Goal: Task Accomplishment & Management: Manage account settings

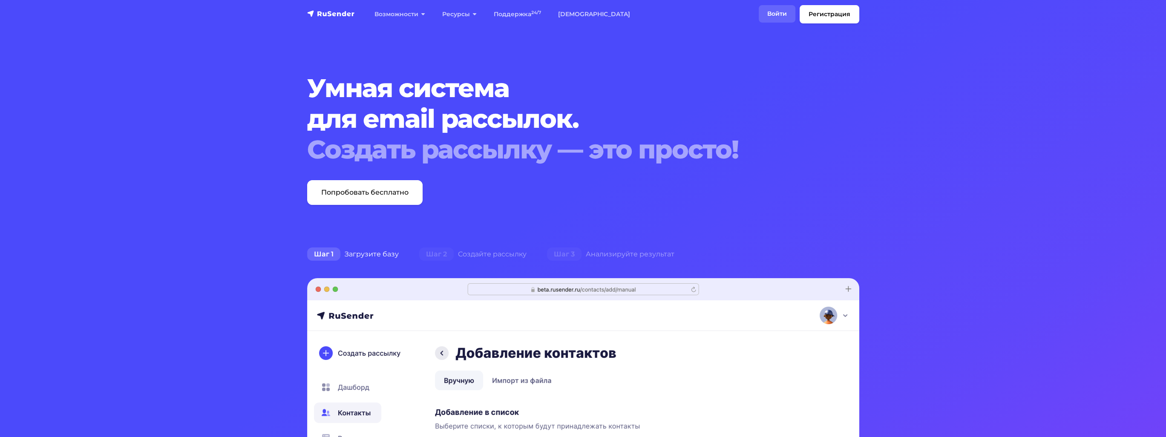
click at [775, 10] on link "Войти" at bounding box center [777, 13] width 37 height 17
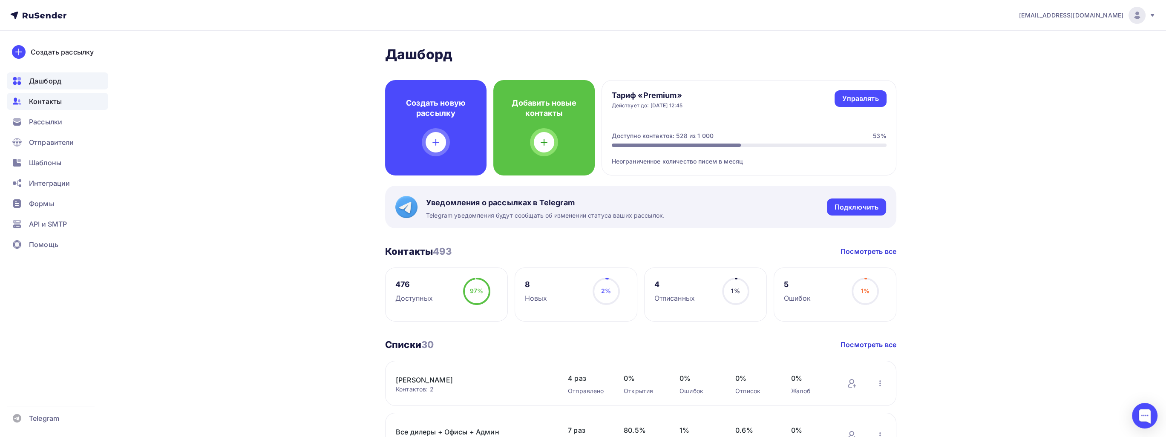
click at [48, 101] on span "Контакты" at bounding box center [45, 101] width 33 height 10
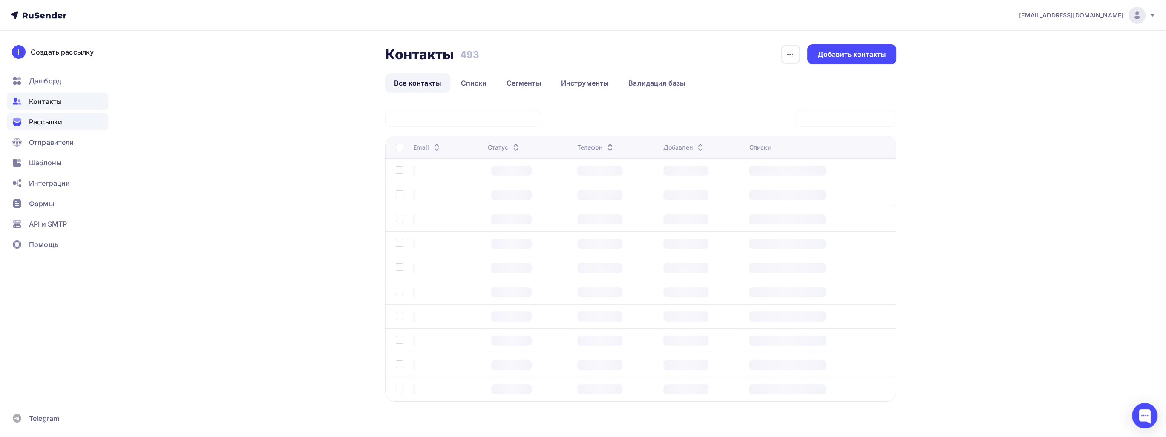
click at [75, 122] on div "Рассылки" at bounding box center [57, 121] width 101 height 17
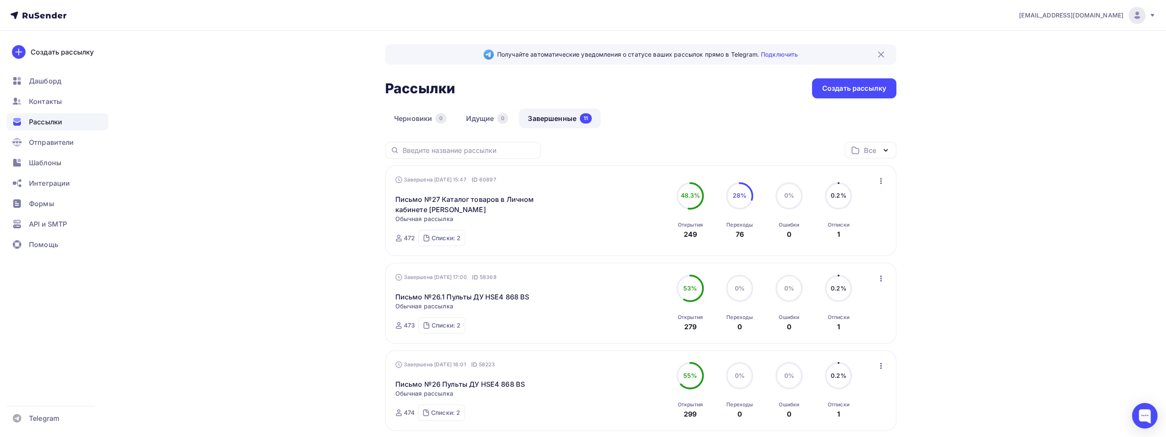
click at [881, 181] on icon "button" at bounding box center [881, 181] width 2 height 6
click at [840, 237] on div "Копировать в новую" at bounding box center [841, 237] width 87 height 10
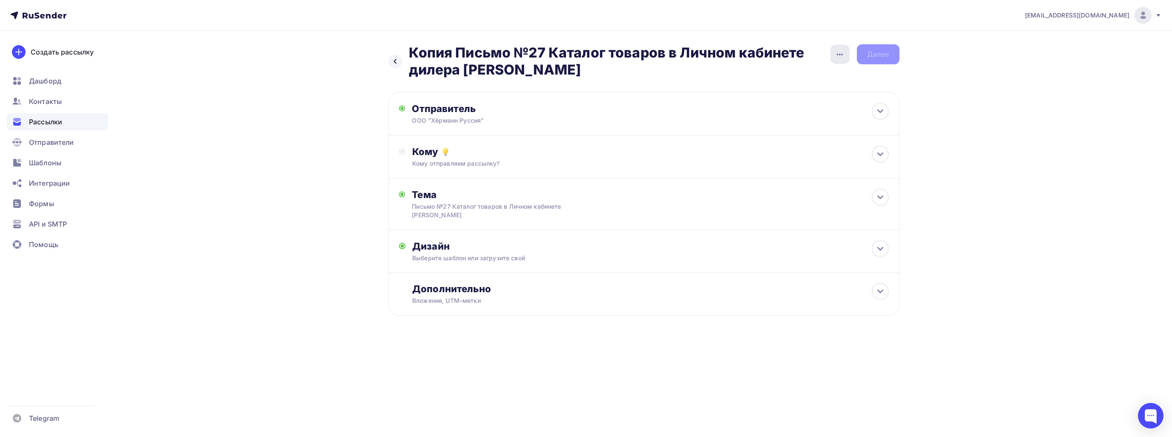
click at [835, 54] on icon "button" at bounding box center [840, 54] width 10 height 10
click at [827, 92] on div "Переименовать рассылку" at bounding box center [795, 97] width 106 height 10
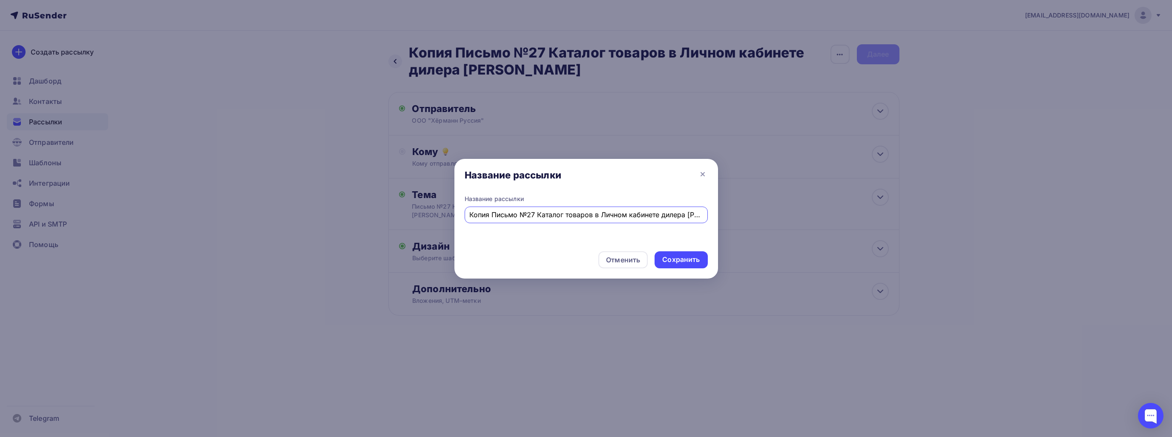
drag, startPoint x: 479, startPoint y: 216, endPoint x: 406, endPoint y: 222, distance: 74.0
click at [406, 222] on div "Название рассылки Название рассылки Копия Письмо №27 Каталог товаров в Личном к…" at bounding box center [586, 218] width 1172 height 437
click at [509, 216] on input "Письмо №27 Каталог товаров в Личном кабинете [PERSON_NAME]" at bounding box center [585, 215] width 233 height 10
type input "Письмо №28 Каталог товаров в Личном кабинете [PERSON_NAME]"
click at [179, 384] on div at bounding box center [586, 218] width 1172 height 437
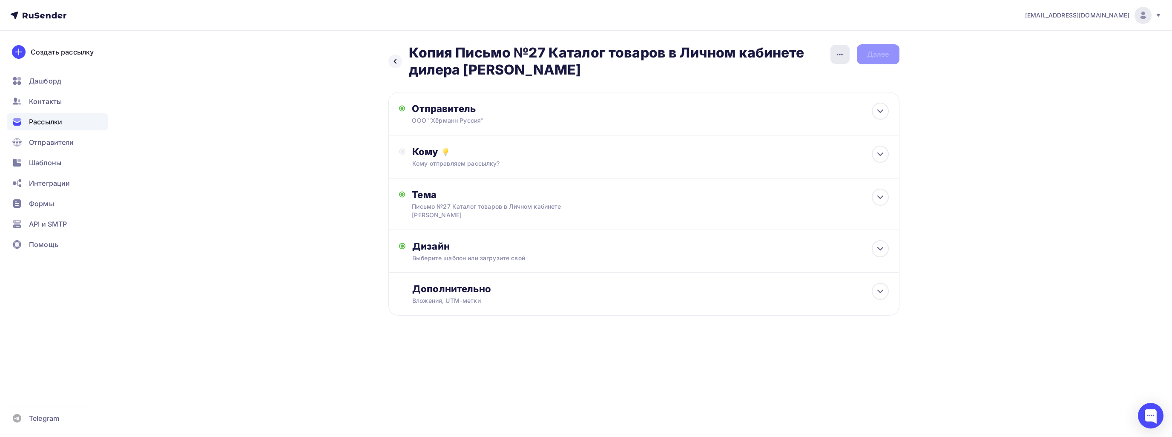
click at [846, 58] on div "button" at bounding box center [840, 54] width 19 height 19
click at [820, 97] on div "Переименовать рассылку" at bounding box center [795, 97] width 106 height 10
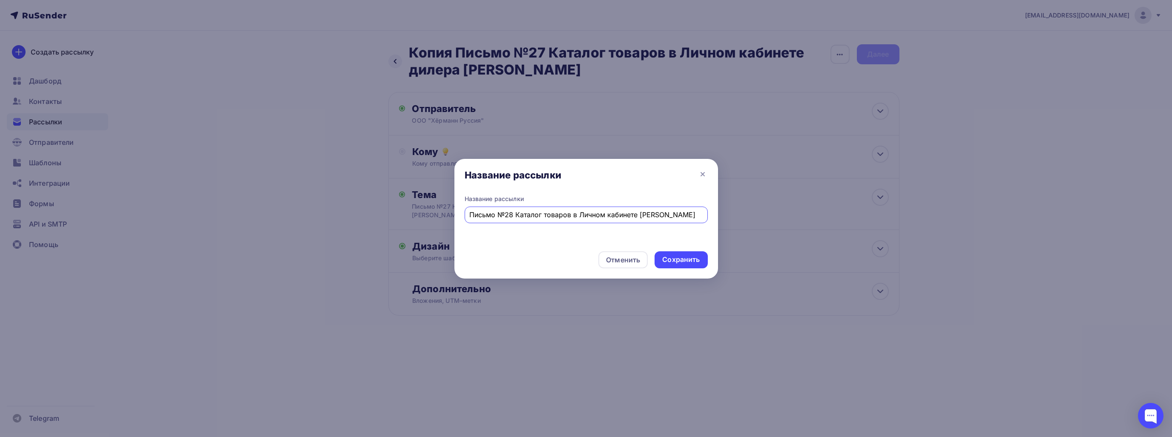
drag, startPoint x: 516, startPoint y: 217, endPoint x: 826, endPoint y: 223, distance: 309.8
click at [826, 223] on div "Название рассылки Название рассылки Письмо №28 Каталог товаров в Личном кабинет…" at bounding box center [586, 218] width 1172 height 437
paste input "бновление прайс-листов с [DATE]"
type input "Письмо №28 Обновление прайс-листов с [DATE]"
click at [689, 258] on div "Сохранить" at bounding box center [680, 260] width 37 height 10
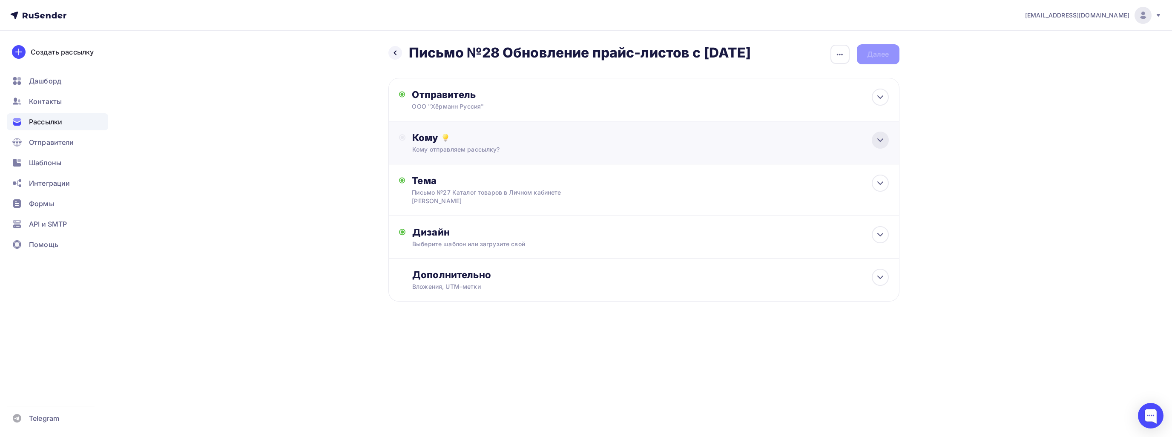
click at [880, 138] on icon at bounding box center [881, 140] width 10 height 10
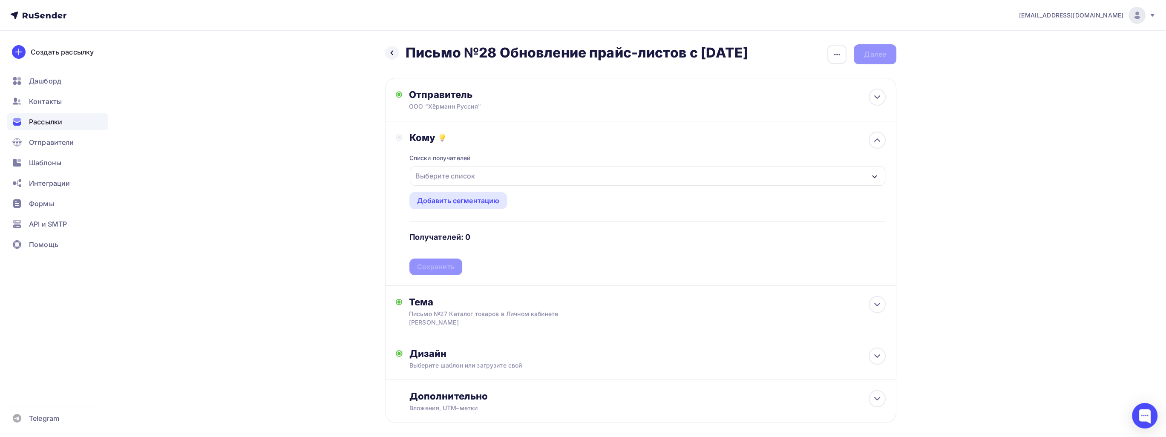
click at [453, 179] on div "Выберите список" at bounding box center [445, 175] width 66 height 15
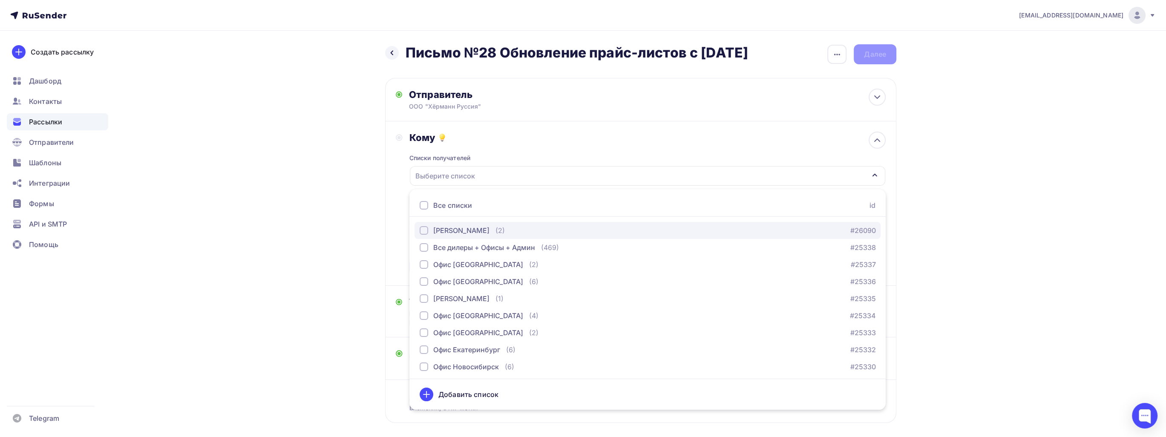
click at [464, 227] on div "[PERSON_NAME]" at bounding box center [461, 230] width 56 height 10
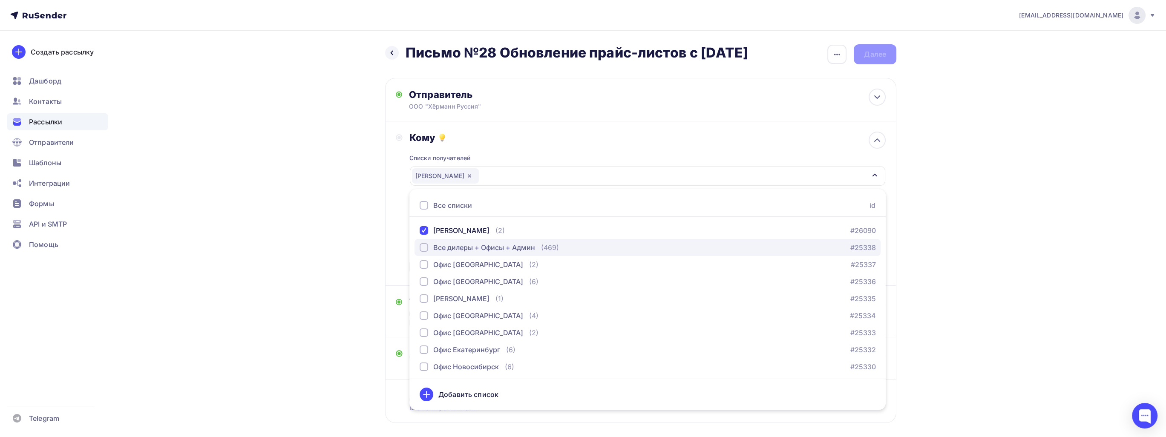
click at [463, 244] on div "Все дилеры + Офисы + Админ" at bounding box center [484, 247] width 102 height 10
click at [340, 212] on div "Назад Письмо №28 Обновление прайс-листов с [DATE] Письмо №28 Обновление прайс-л…" at bounding box center [583, 254] width 698 height 447
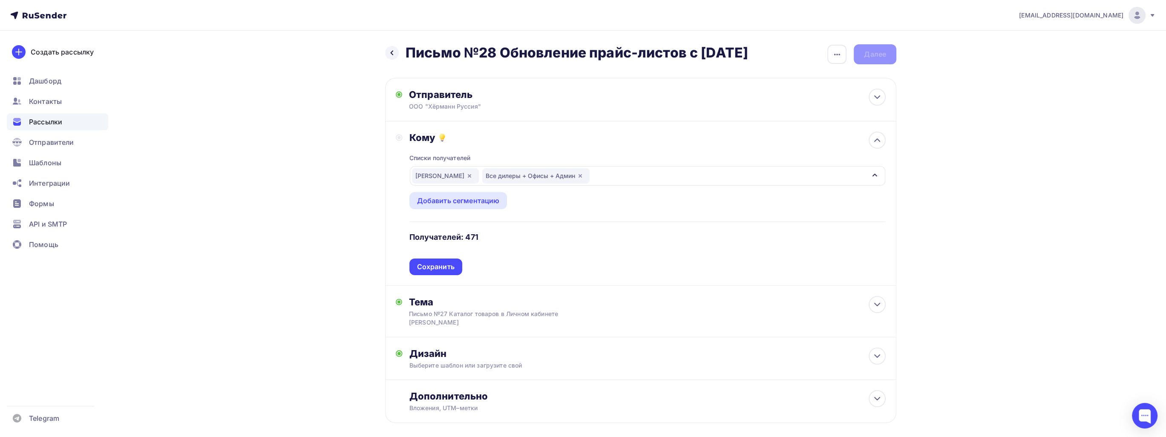
click at [451, 265] on div "Сохранить" at bounding box center [435, 267] width 37 height 10
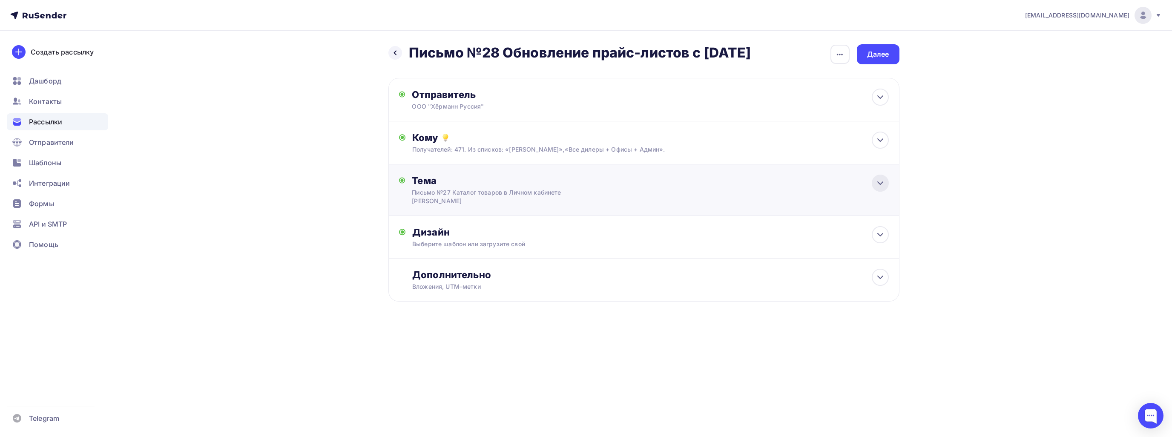
click at [879, 184] on icon at bounding box center [881, 183] width 10 height 10
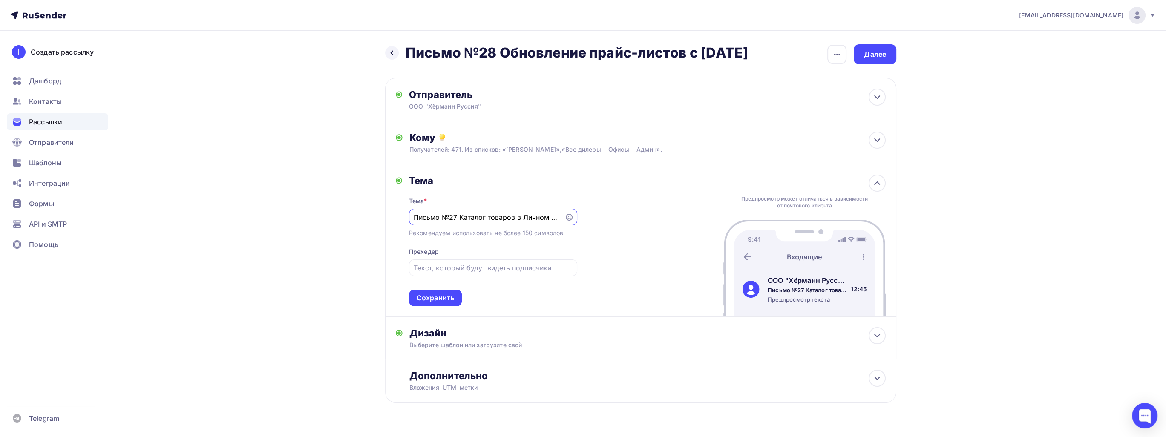
drag, startPoint x: 559, startPoint y: 217, endPoint x: 460, endPoint y: 226, distance: 98.8
click at [460, 226] on div "Тема * Письмо №27 Каталог товаров в Личном кабинете дилера [PERSON_NAME] Рекоме…" at bounding box center [493, 247] width 168 height 120
paste input "бновление прайс-листов с [DATE]"
click at [416, 216] on input "Письмо №27 Обновление прайс-листов с [DATE]" at bounding box center [487, 217] width 146 height 10
click at [458, 217] on input "Письмо №27 Обновление прайс-листов с [DATE]" at bounding box center [487, 217] width 146 height 10
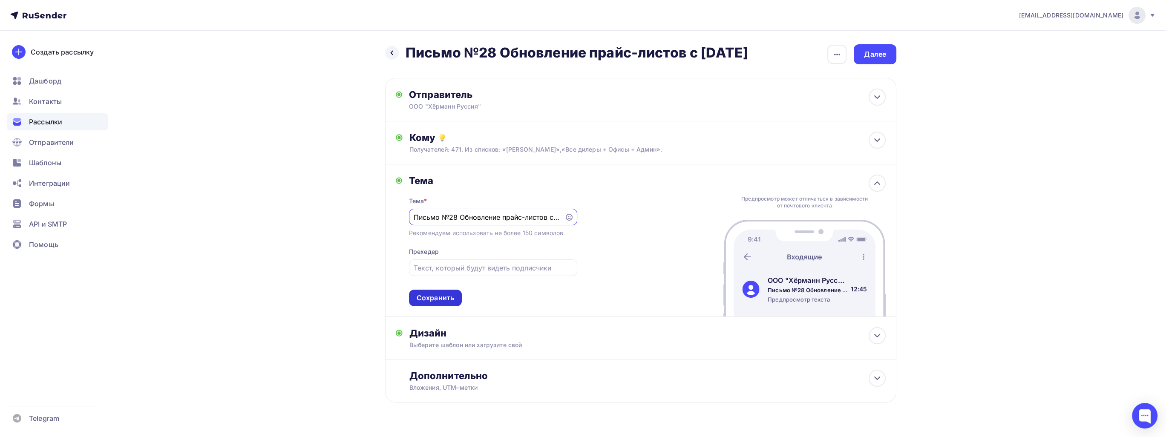
type input "Письмо №28 Обновление прайс-листов с [DATE]"
click at [432, 291] on div "Сохранить" at bounding box center [435, 298] width 53 height 17
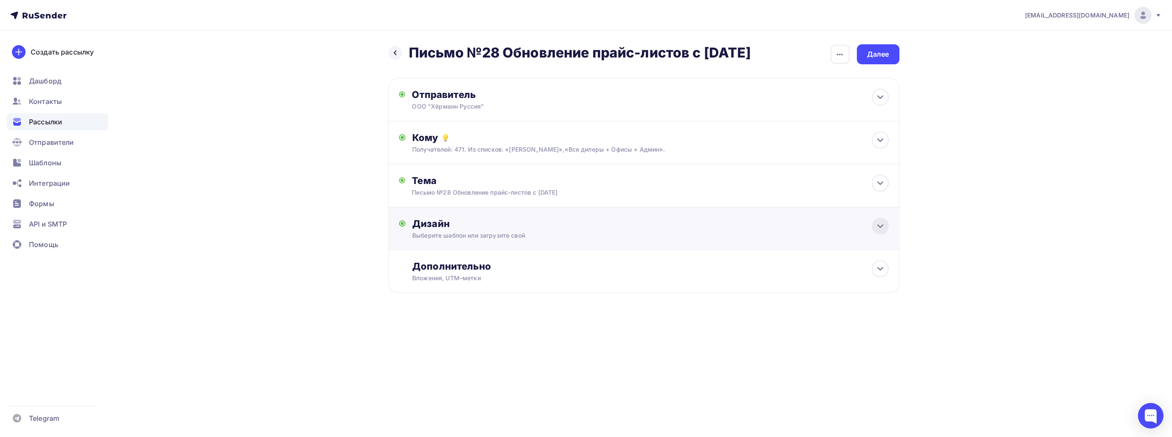
click at [877, 231] on icon at bounding box center [881, 226] width 10 height 10
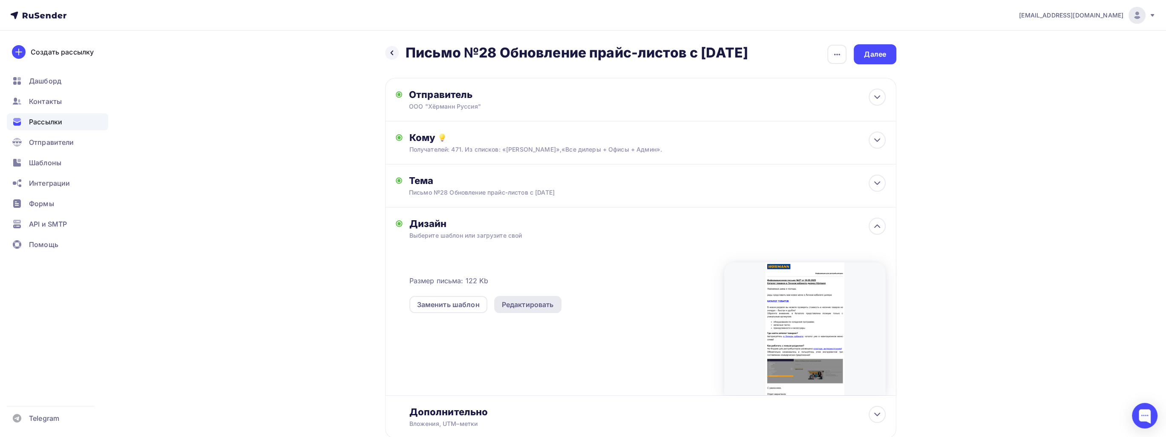
click at [537, 310] on div "Редактировать" at bounding box center [528, 305] width 52 height 10
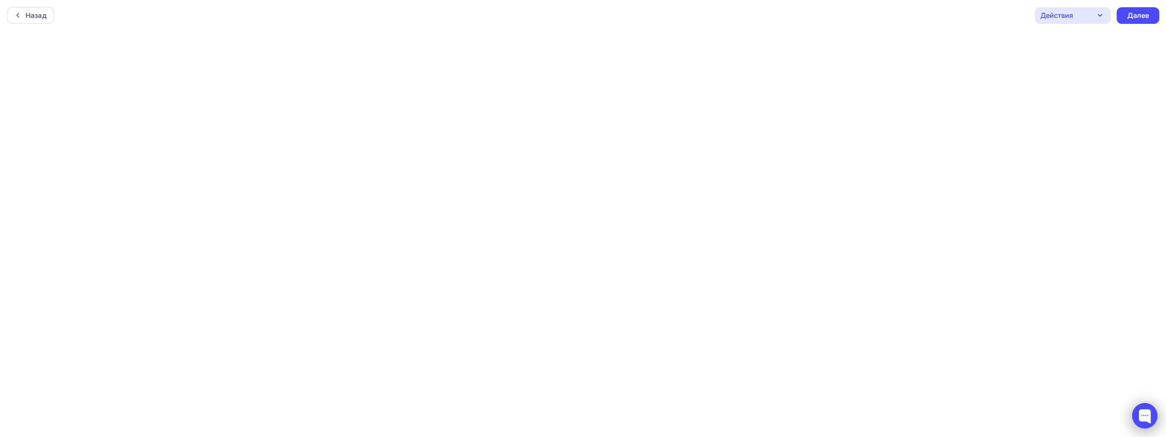
click at [1152, 411] on div at bounding box center [1145, 416] width 26 height 26
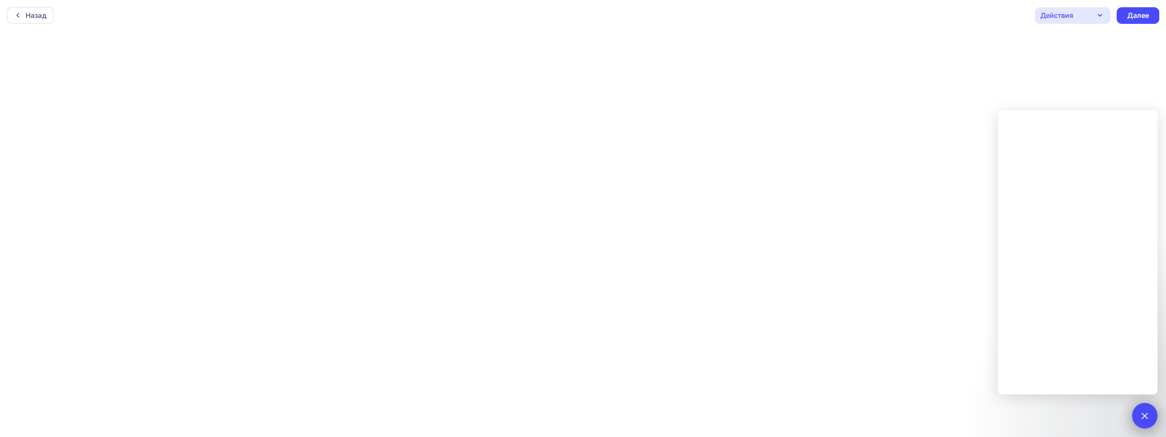
click at [1150, 415] on div at bounding box center [1145, 416] width 26 height 26
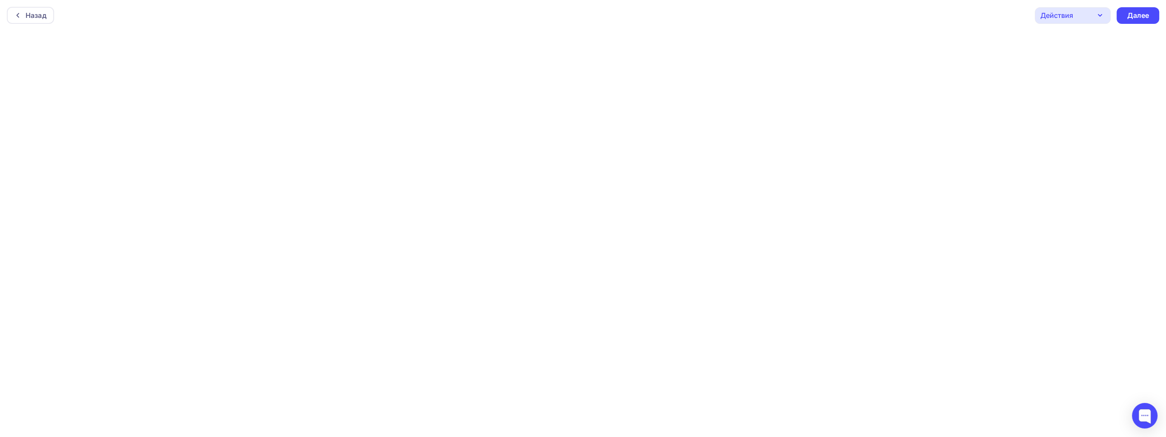
scroll to position [2, 0]
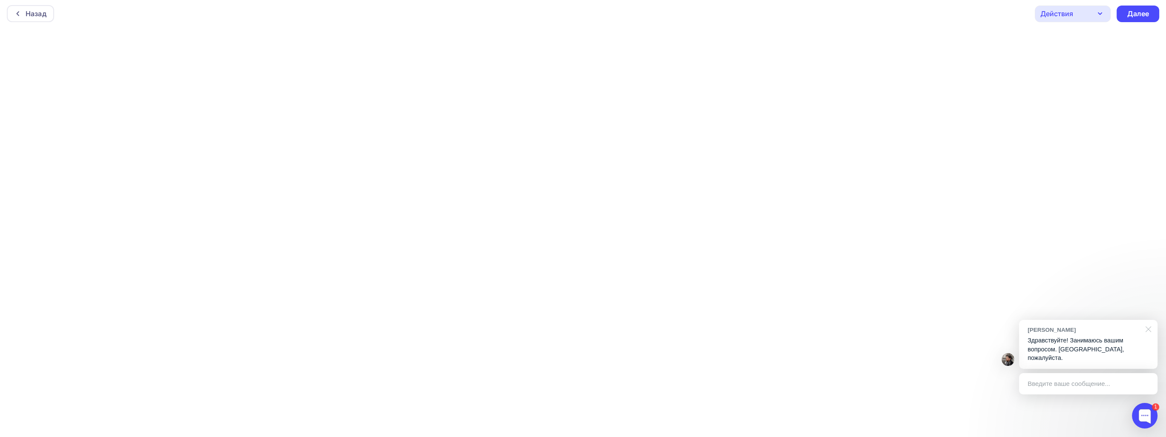
click at [1146, 337] on div at bounding box center [1146, 328] width 21 height 17
click at [1104, 363] on div "[PERSON_NAME] добавлении контента "столбец", вы можете менять структуру его ото…" at bounding box center [1088, 344] width 138 height 49
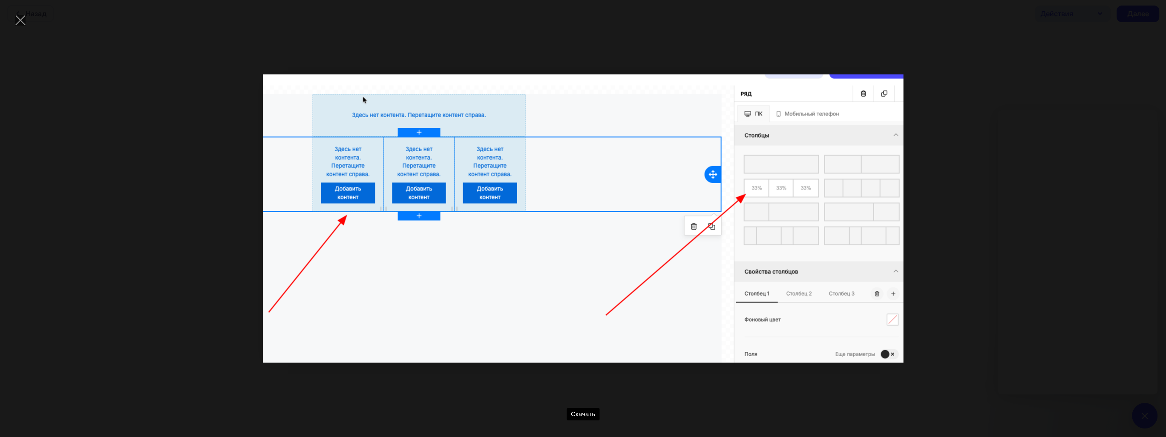
click at [1043, 157] on div "Скачать" at bounding box center [583, 219] width 1141 height 412
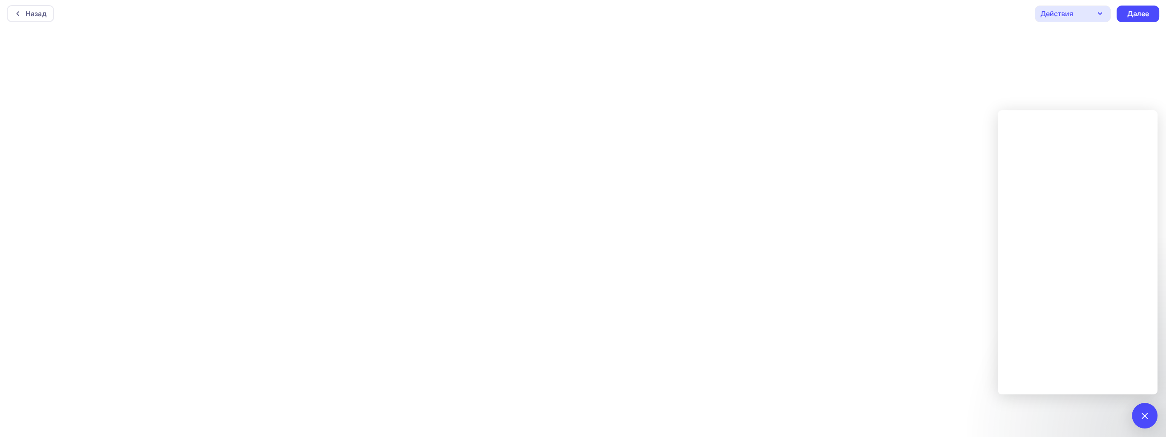
click at [1079, 14] on div "Действия" at bounding box center [1073, 14] width 76 height 17
click at [1142, 418] on div at bounding box center [1145, 416] width 12 height 12
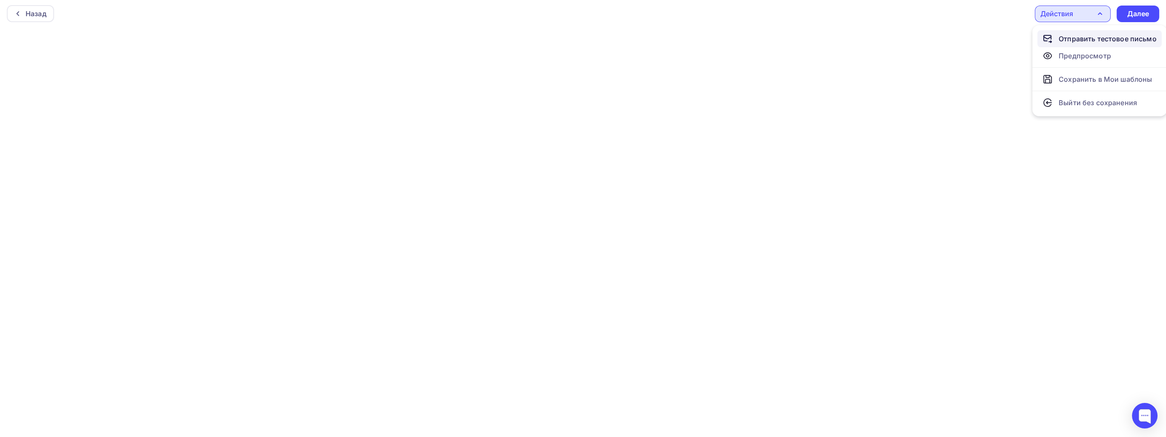
click at [1089, 44] on link "Отправить тестовое письмо" at bounding box center [1099, 38] width 124 height 17
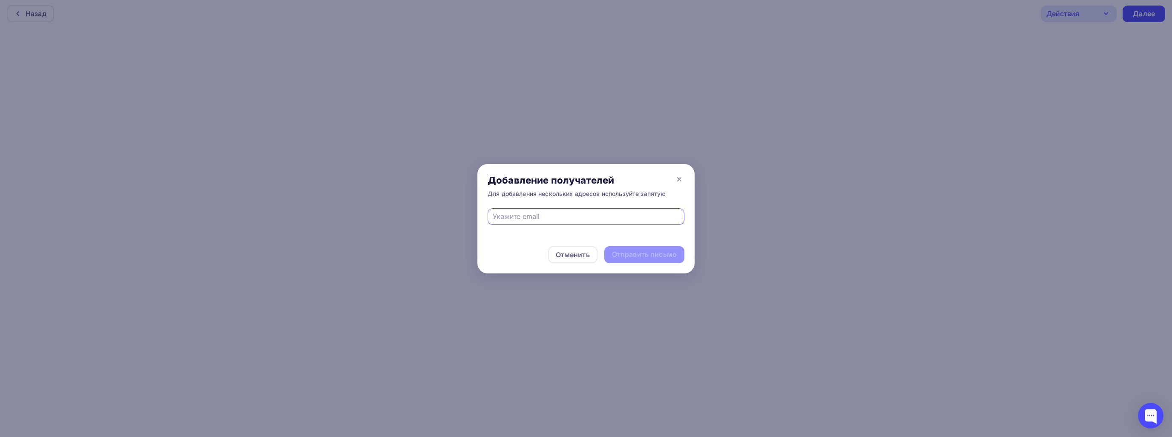
click at [571, 219] on input "text" at bounding box center [586, 216] width 187 height 10
type input "[EMAIL_ADDRESS][DOMAIN_NAME]"
click at [654, 250] on div "Отправить письмо" at bounding box center [644, 255] width 65 height 10
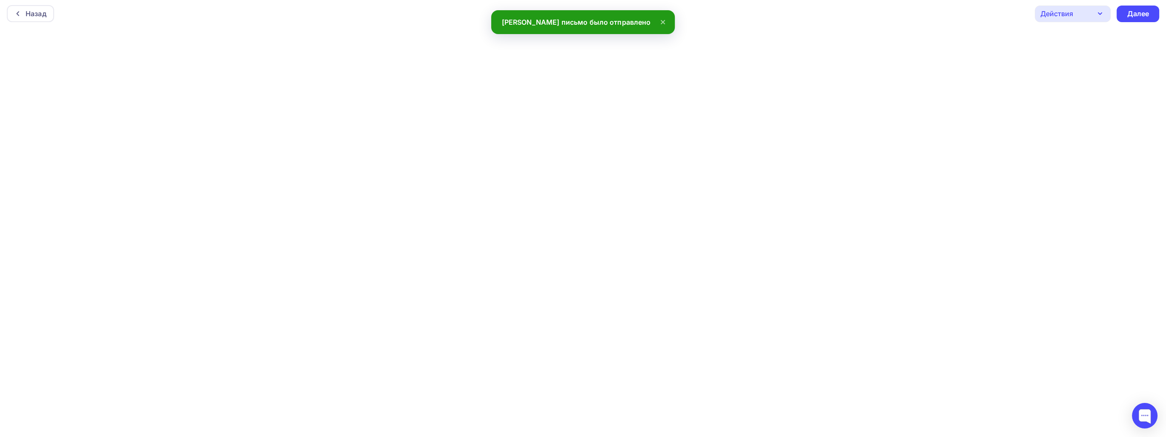
click at [1055, 14] on div "Действия" at bounding box center [1056, 14] width 33 height 10
click at [1073, 37] on div "Отправить тестовое письмо" at bounding box center [1108, 39] width 98 height 10
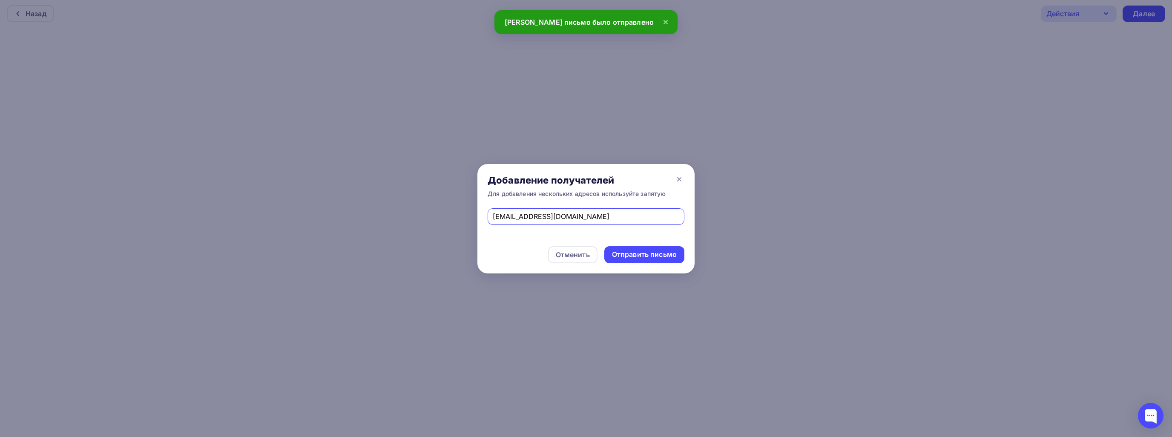
click at [627, 210] on div "[EMAIL_ADDRESS][DOMAIN_NAME]" at bounding box center [586, 216] width 197 height 17
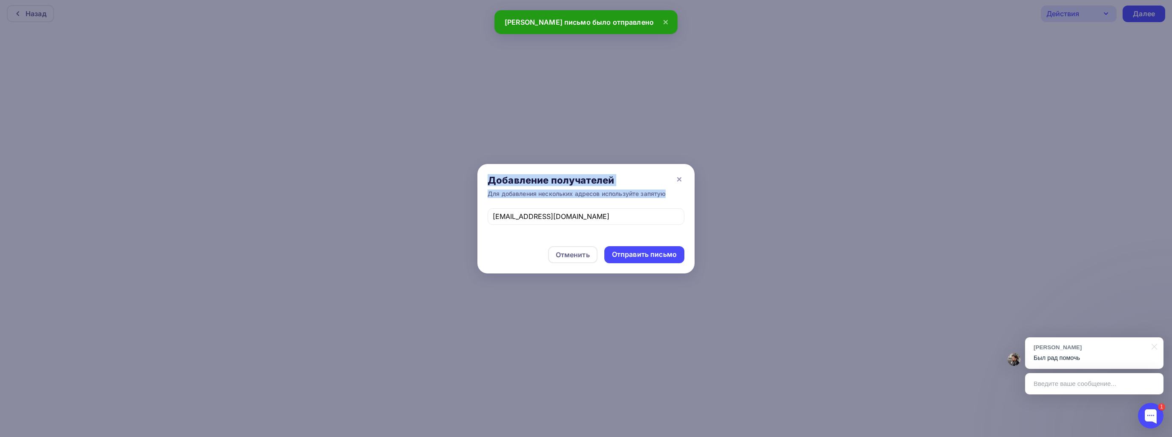
drag, startPoint x: 627, startPoint y: 210, endPoint x: 380, endPoint y: 228, distance: 247.8
click at [380, 228] on div "Добавление получателей Для добавления нескольких адресов используйте запятую [E…" at bounding box center [586, 218] width 1172 height 437
click at [473, 230] on div at bounding box center [586, 218] width 1172 height 437
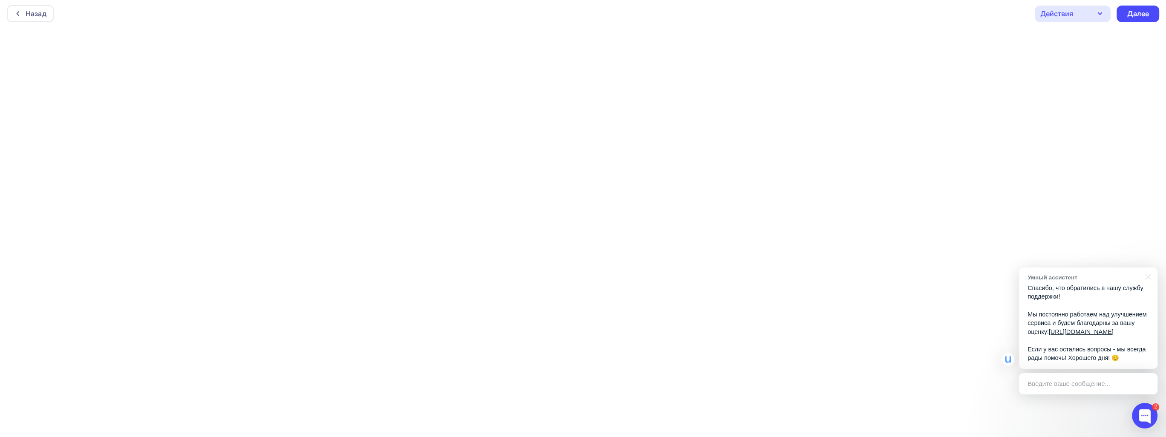
click at [1083, 331] on link "[URL][DOMAIN_NAME]" at bounding box center [1081, 331] width 65 height 7
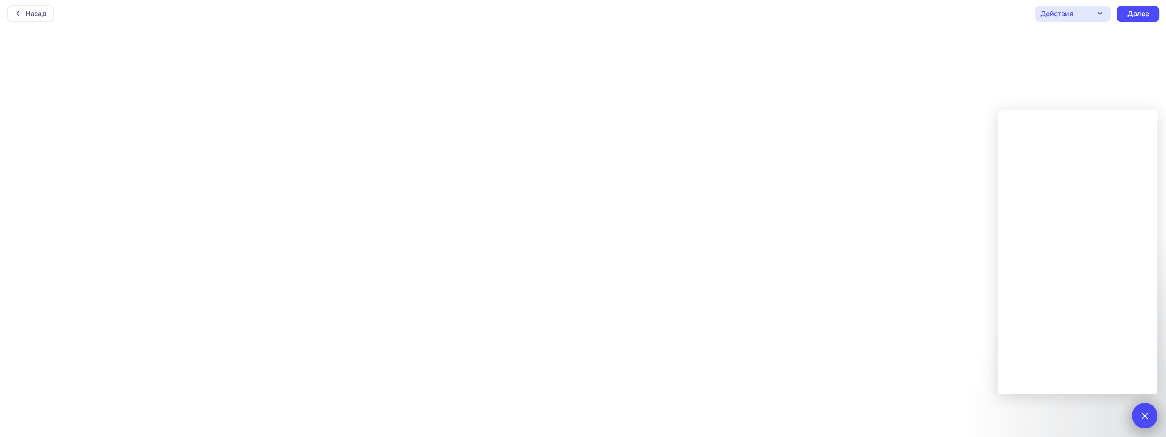
click at [1142, 413] on div at bounding box center [1145, 416] width 12 height 12
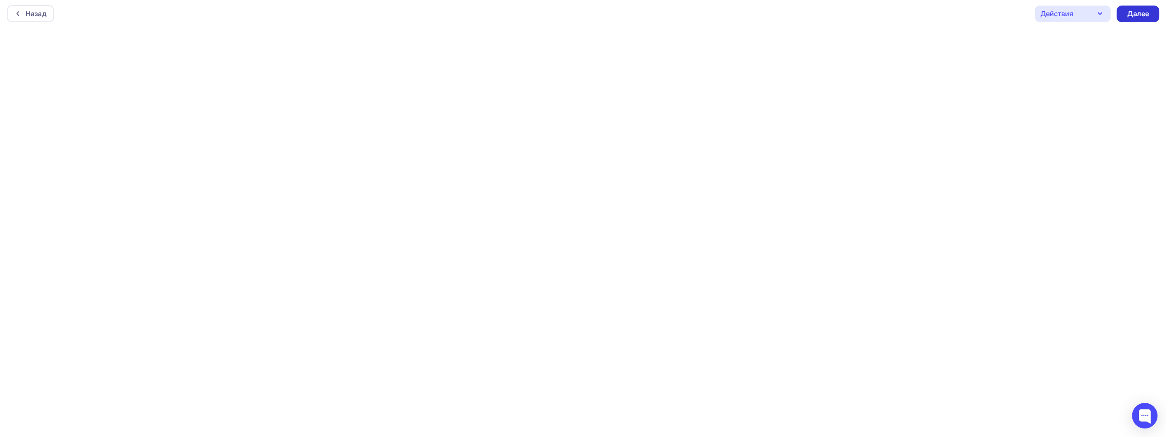
click at [1147, 18] on div "Далее" at bounding box center [1138, 14] width 22 height 10
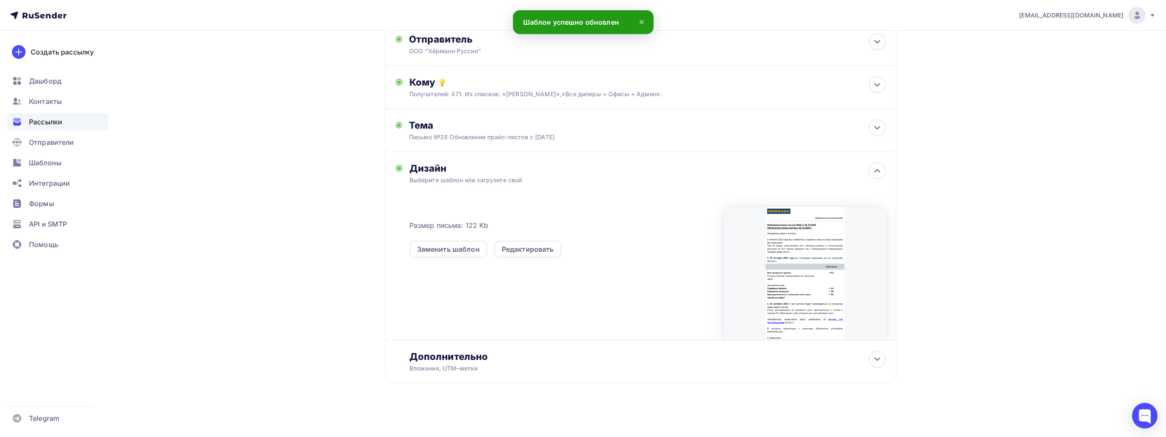
scroll to position [65, 0]
click at [799, 290] on div at bounding box center [804, 272] width 161 height 133
click at [853, 268] on div at bounding box center [804, 272] width 161 height 133
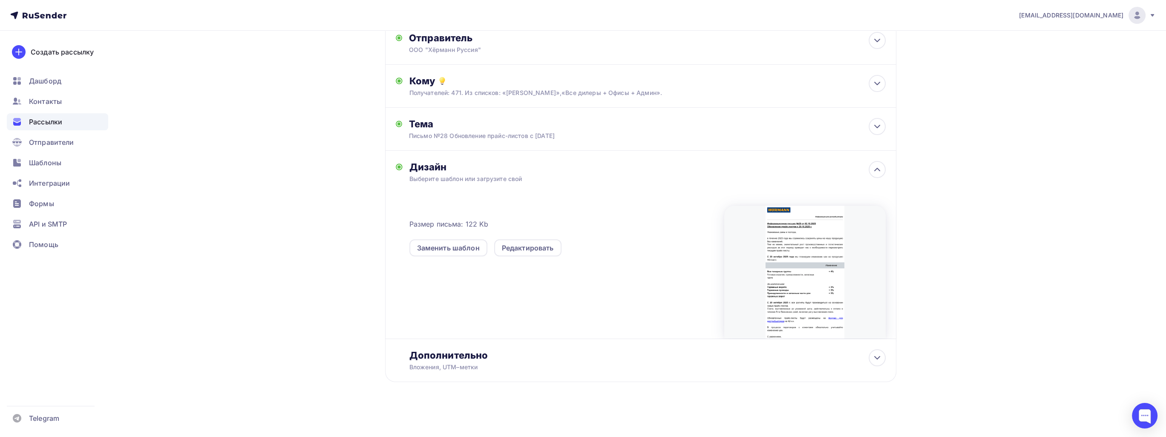
click at [841, 275] on div at bounding box center [804, 272] width 161 height 133
click at [518, 248] on div "Редактировать" at bounding box center [528, 248] width 52 height 10
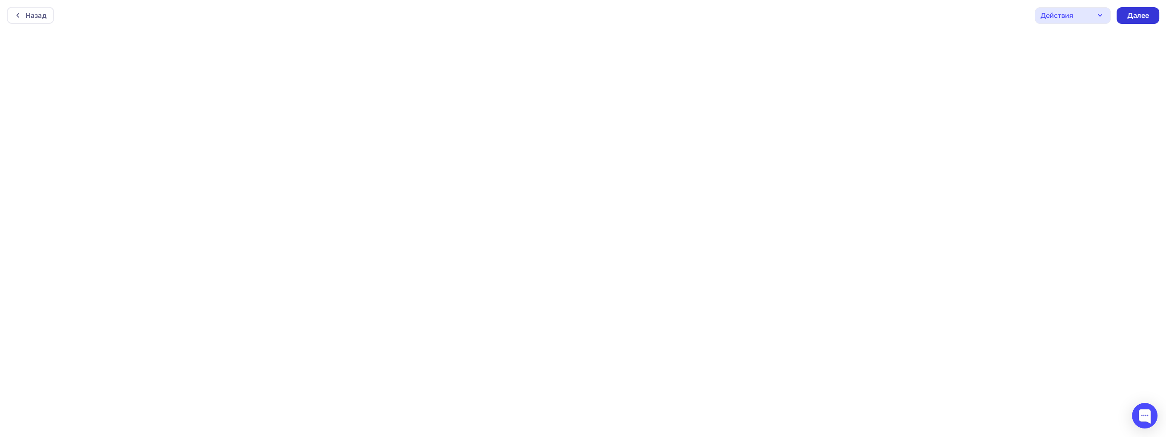
click at [1130, 18] on div "Далее" at bounding box center [1138, 16] width 22 height 10
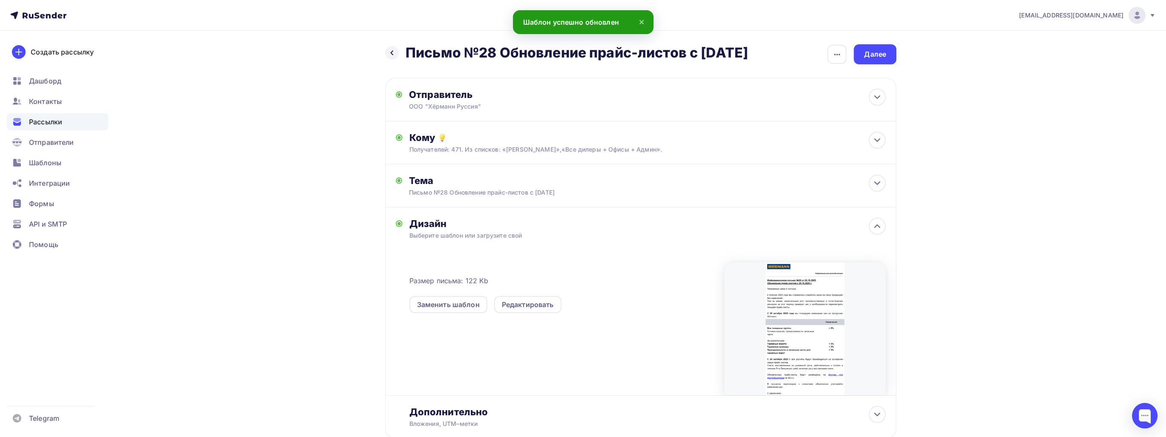
scroll to position [65, 0]
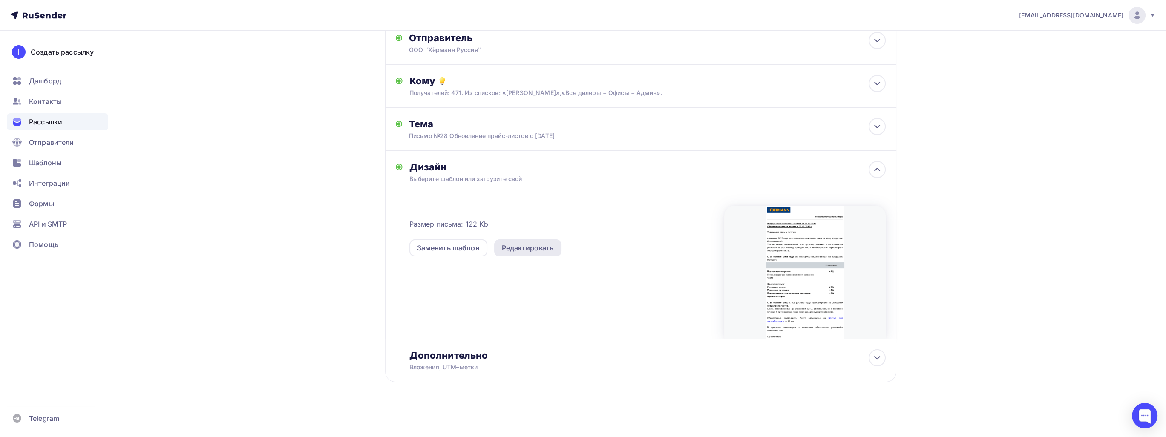
click at [543, 247] on div "Редактировать" at bounding box center [528, 248] width 52 height 10
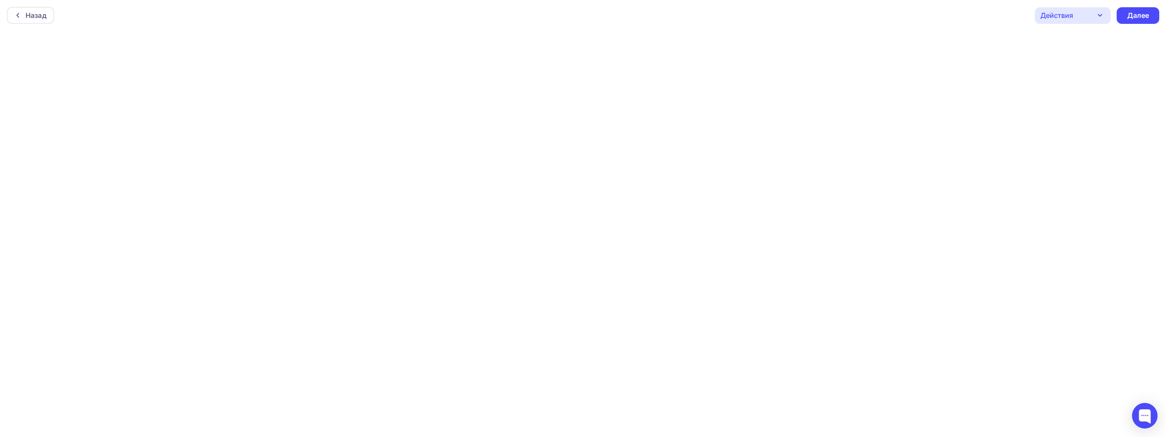
scroll to position [2, 0]
click at [1145, 17] on div "Далее" at bounding box center [1138, 14] width 22 height 10
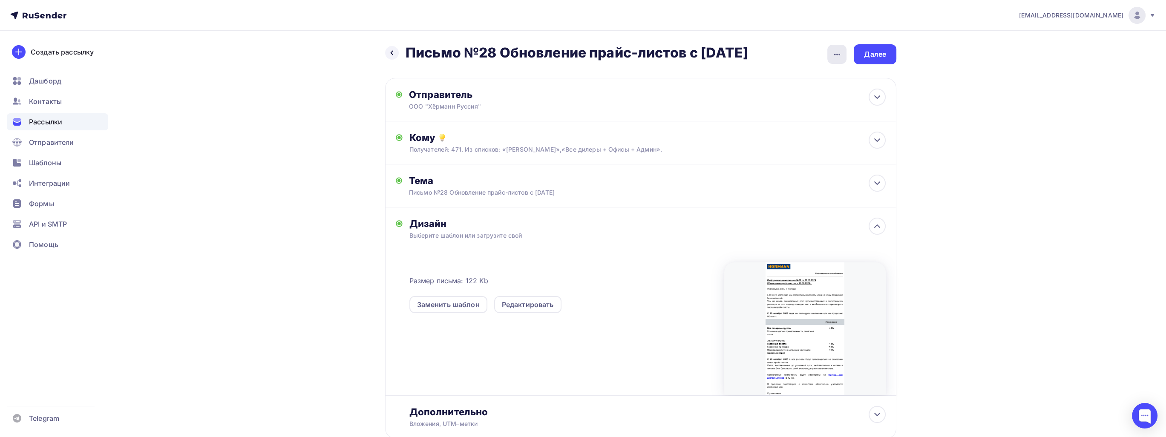
click at [833, 56] on icon "button" at bounding box center [837, 54] width 10 height 10
click at [805, 336] on div at bounding box center [804, 328] width 161 height 133
click at [552, 310] on div "Редактировать" at bounding box center [528, 305] width 52 height 10
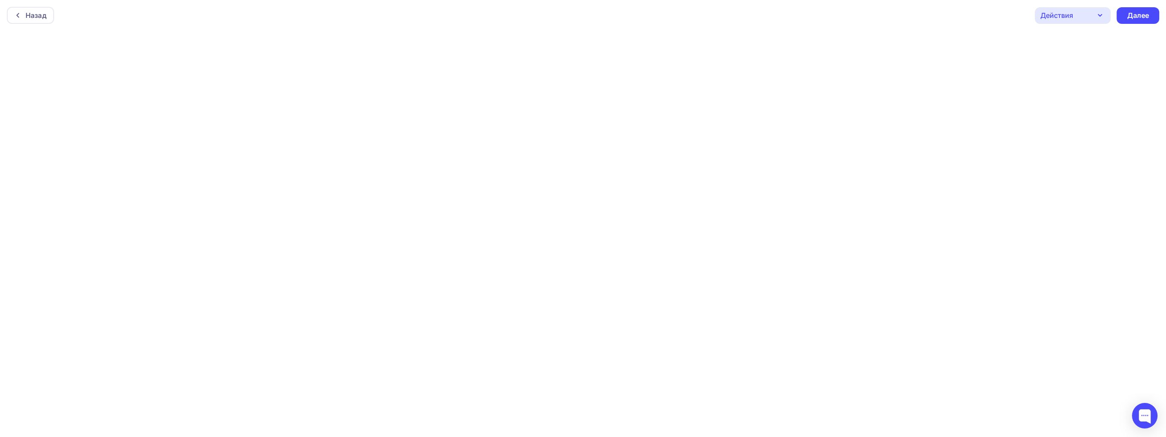
click at [1056, 21] on div "Действия" at bounding box center [1073, 15] width 76 height 17
click at [1066, 38] on div "Отправить тестовое письмо" at bounding box center [1108, 40] width 98 height 10
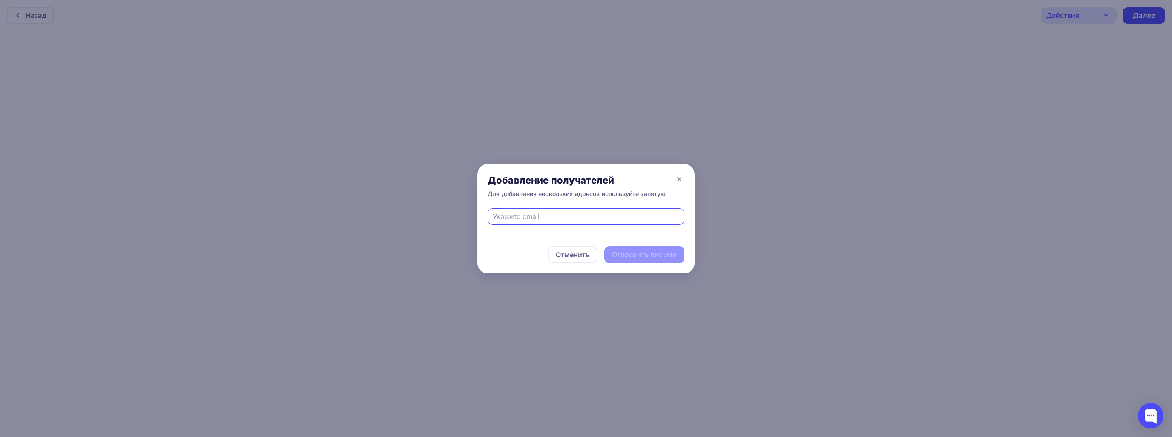
click at [585, 219] on input "text" at bounding box center [586, 216] width 187 height 10
type input "[EMAIL_ADDRESS][DOMAIN_NAME]"
click at [642, 255] on div "Отправить письмо" at bounding box center [644, 255] width 65 height 10
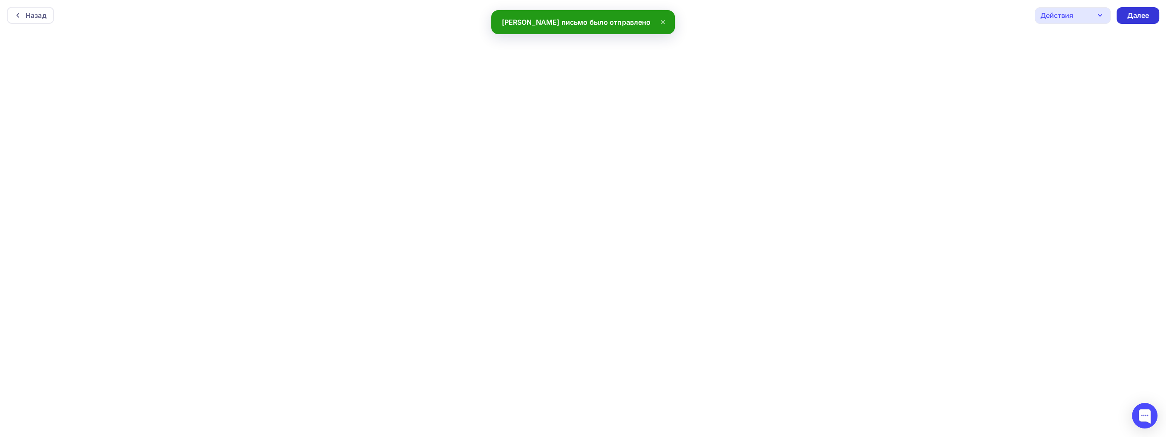
click at [1135, 19] on div "Далее" at bounding box center [1138, 16] width 22 height 10
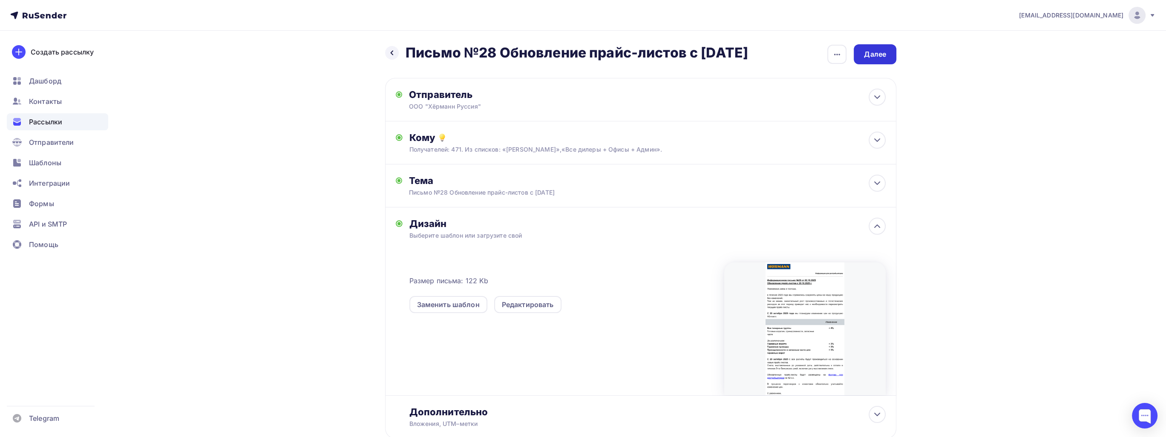
click at [884, 49] on div "Далее" at bounding box center [875, 54] width 22 height 10
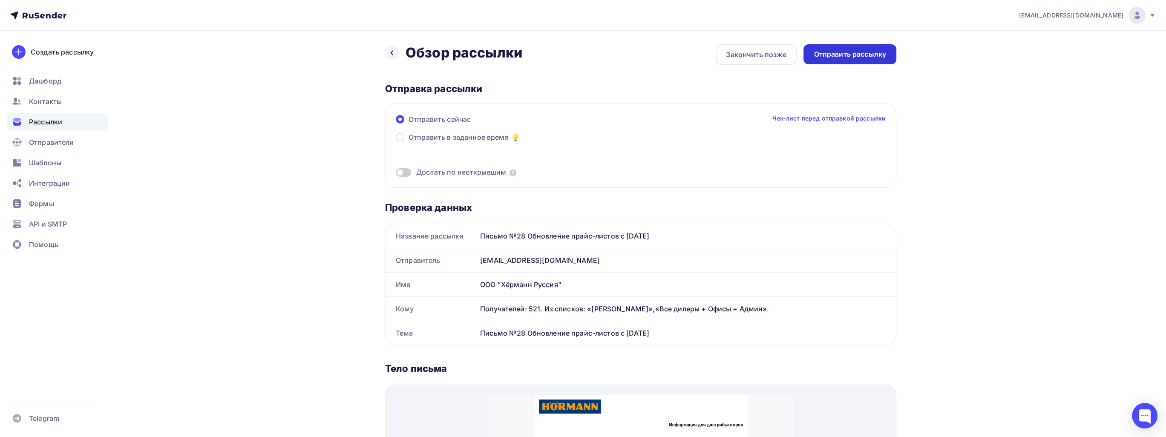
click at [844, 49] on div "Отправить рассылку" at bounding box center [850, 54] width 93 height 20
